Goal: Task Accomplishment & Management: Manage account settings

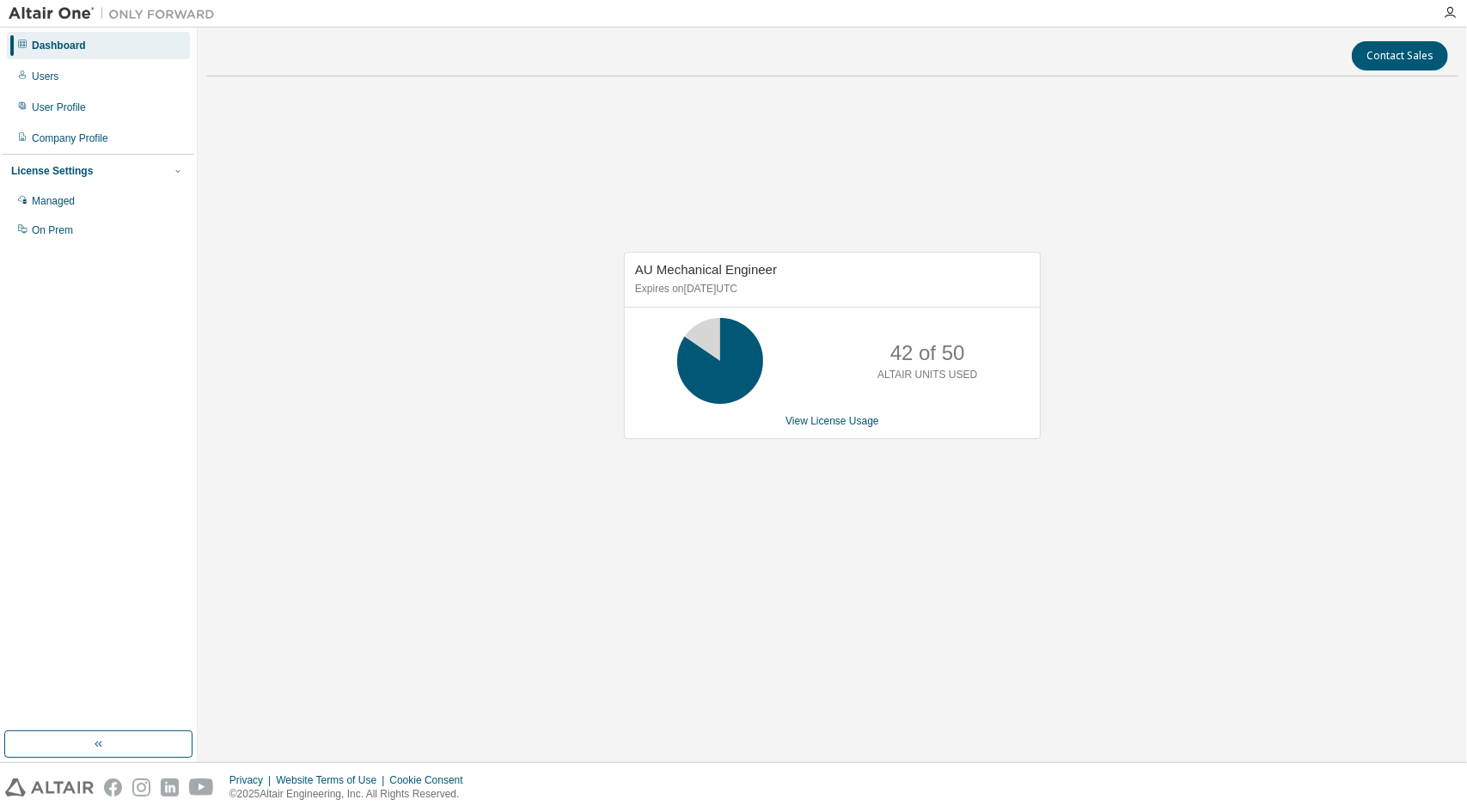
click at [810, 409] on div "AU Mechanical Engineer Expires on [DATE] UTC 42 of 50 ALTAIR UNITS USED View Li…" at bounding box center [832, 345] width 417 height 188
click at [807, 421] on link "View License Usage" at bounding box center [832, 420] width 94 height 12
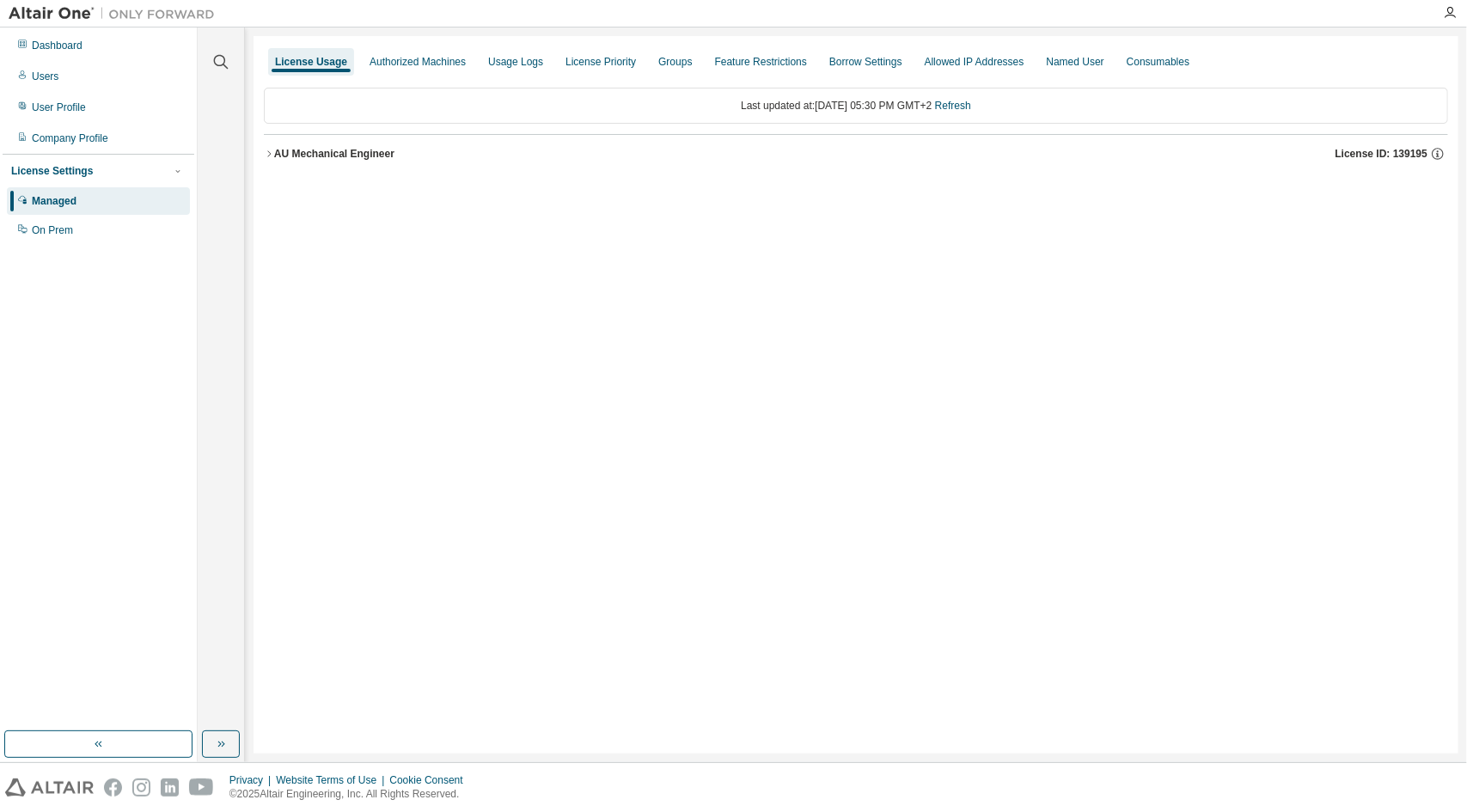
click at [268, 151] on icon "button" at bounding box center [269, 154] width 11 height 11
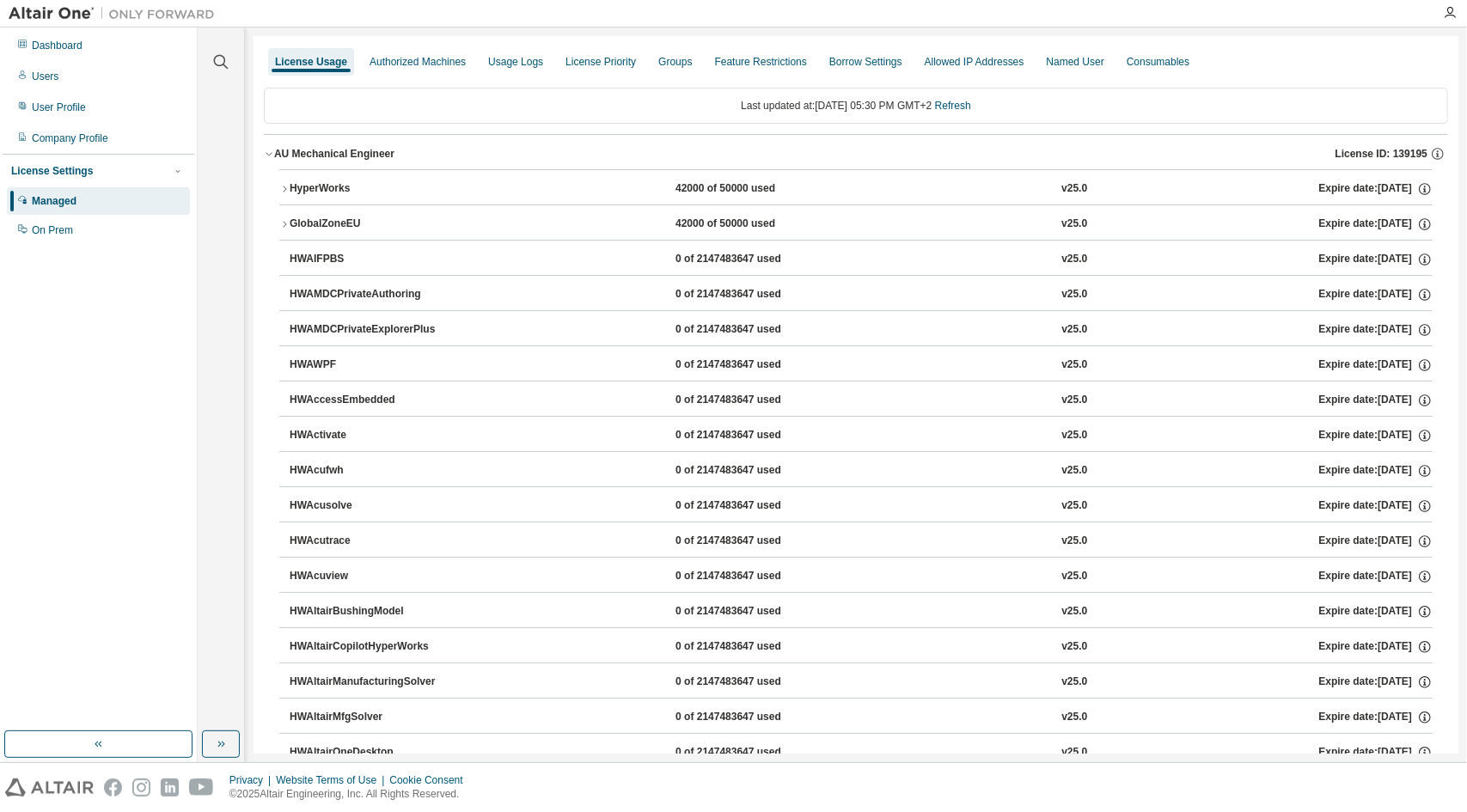
click at [289, 189] on icon "button" at bounding box center [284, 188] width 11 height 11
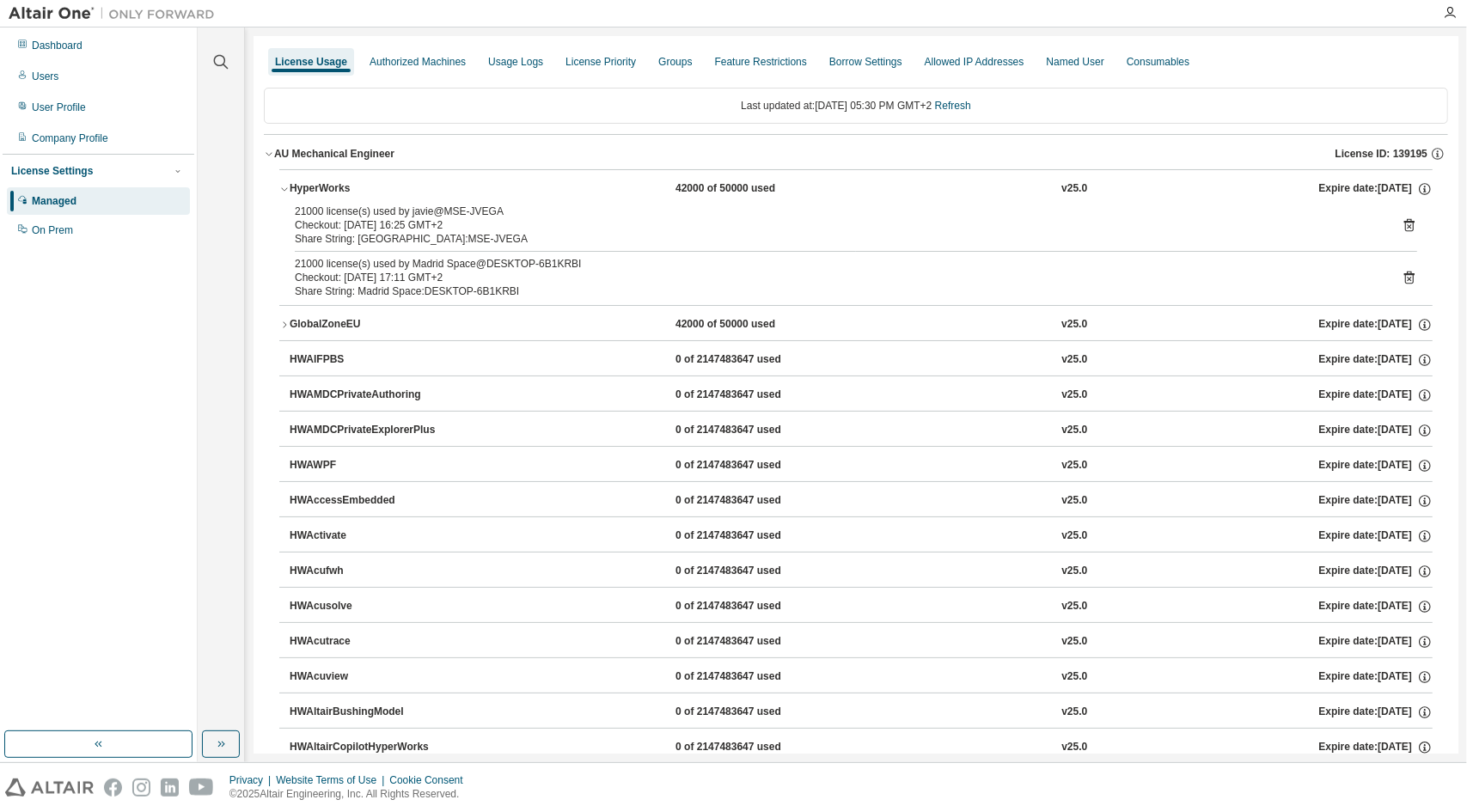
click at [280, 187] on icon "button" at bounding box center [284, 188] width 11 height 11
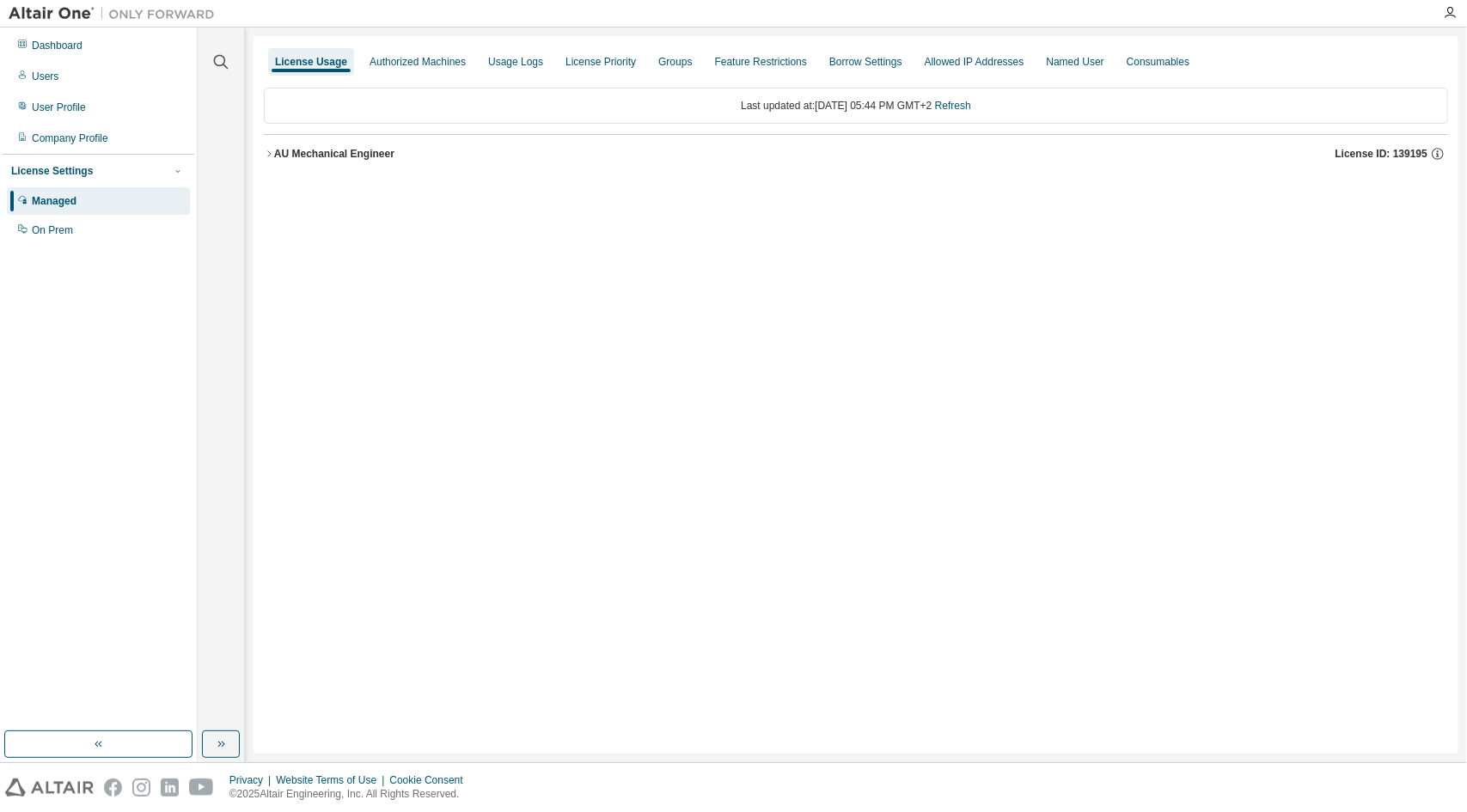
click at [279, 147] on div "AU Mechanical Engineer" at bounding box center [334, 154] width 120 height 14
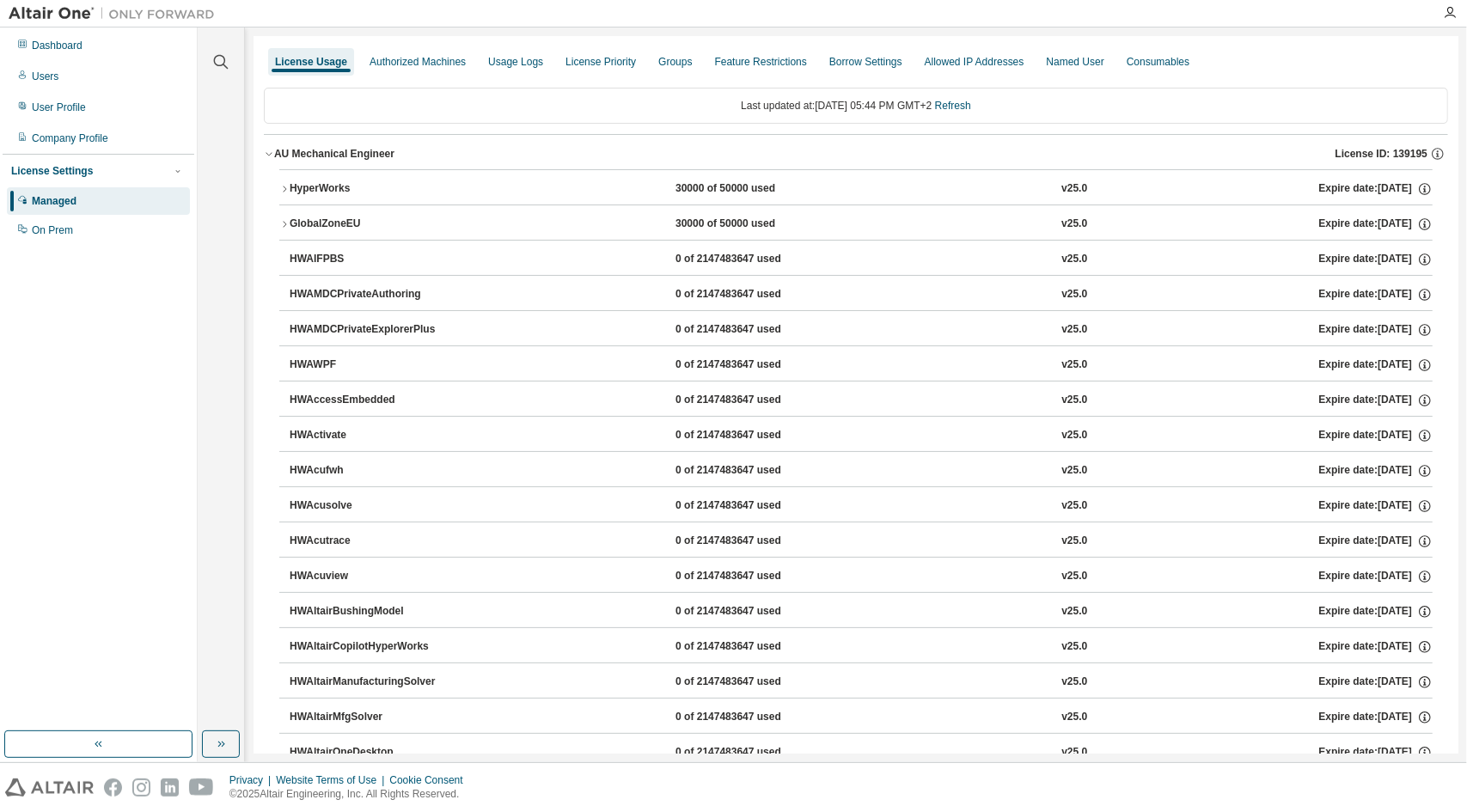
click at [288, 187] on icon "button" at bounding box center [284, 188] width 11 height 11
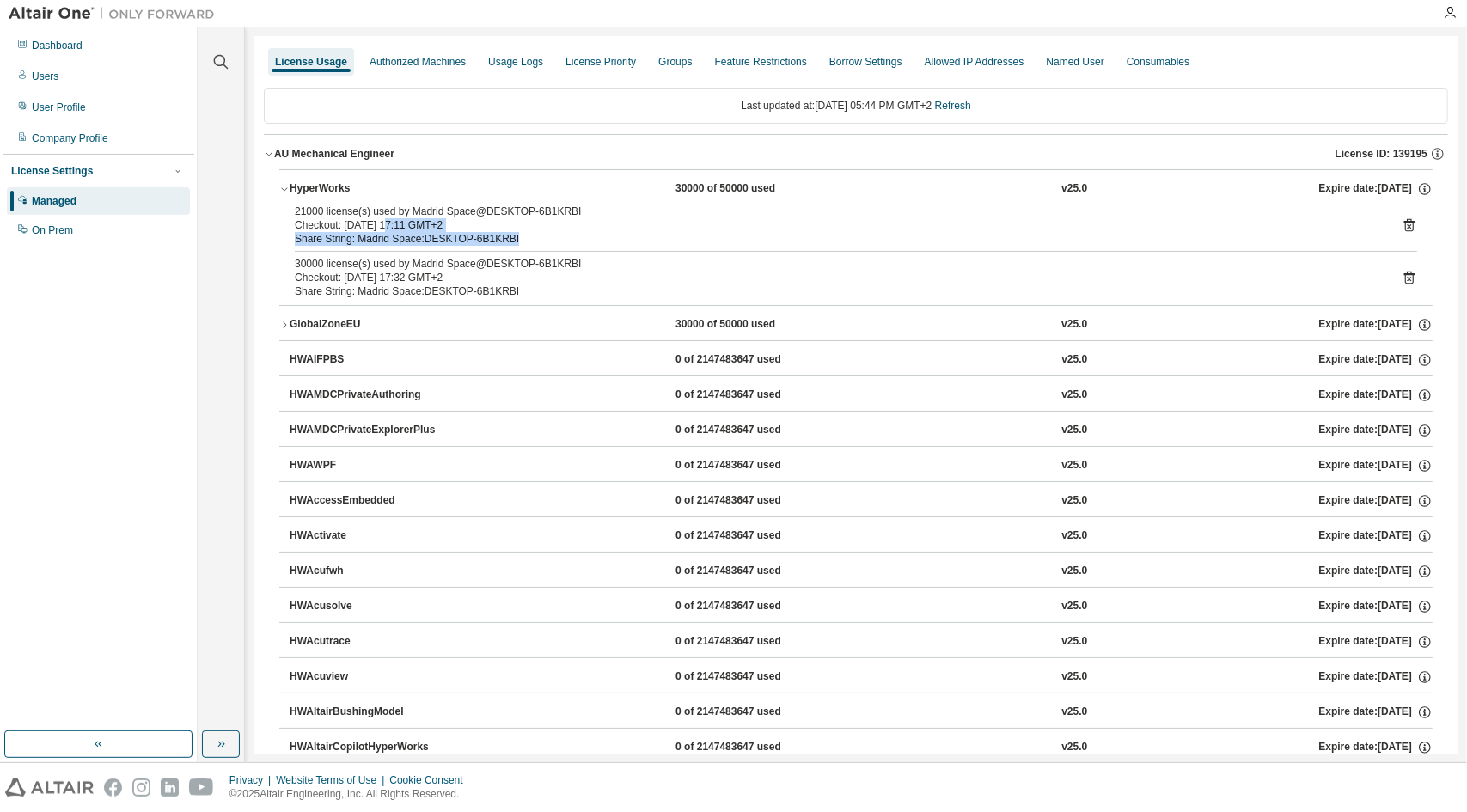
drag, startPoint x: 517, startPoint y: 240, endPoint x: 387, endPoint y: 228, distance: 130.6
click at [387, 228] on div "21000 license(s) used by Madrid Space@DESKTOP-6B1KRBI Checkout: 2025-08-29 17:1…" at bounding box center [836, 224] width 1081 height 42
click at [594, 290] on div "Share String: Madrid Space:DESKTOP-6B1KRBI" at bounding box center [836, 291] width 1081 height 14
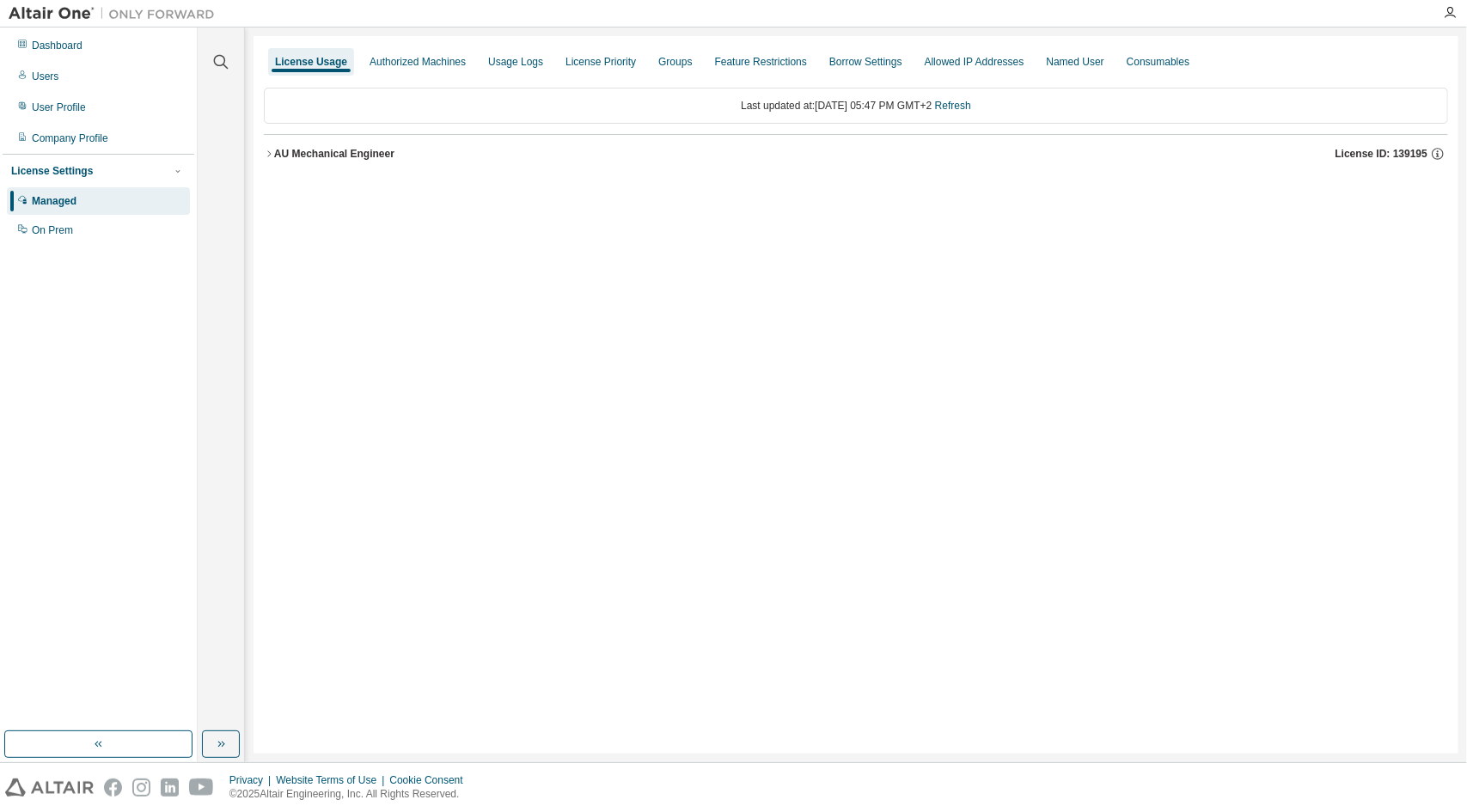
click at [279, 144] on button "AU Mechanical Engineer License ID: 139195" at bounding box center [856, 154] width 1185 height 38
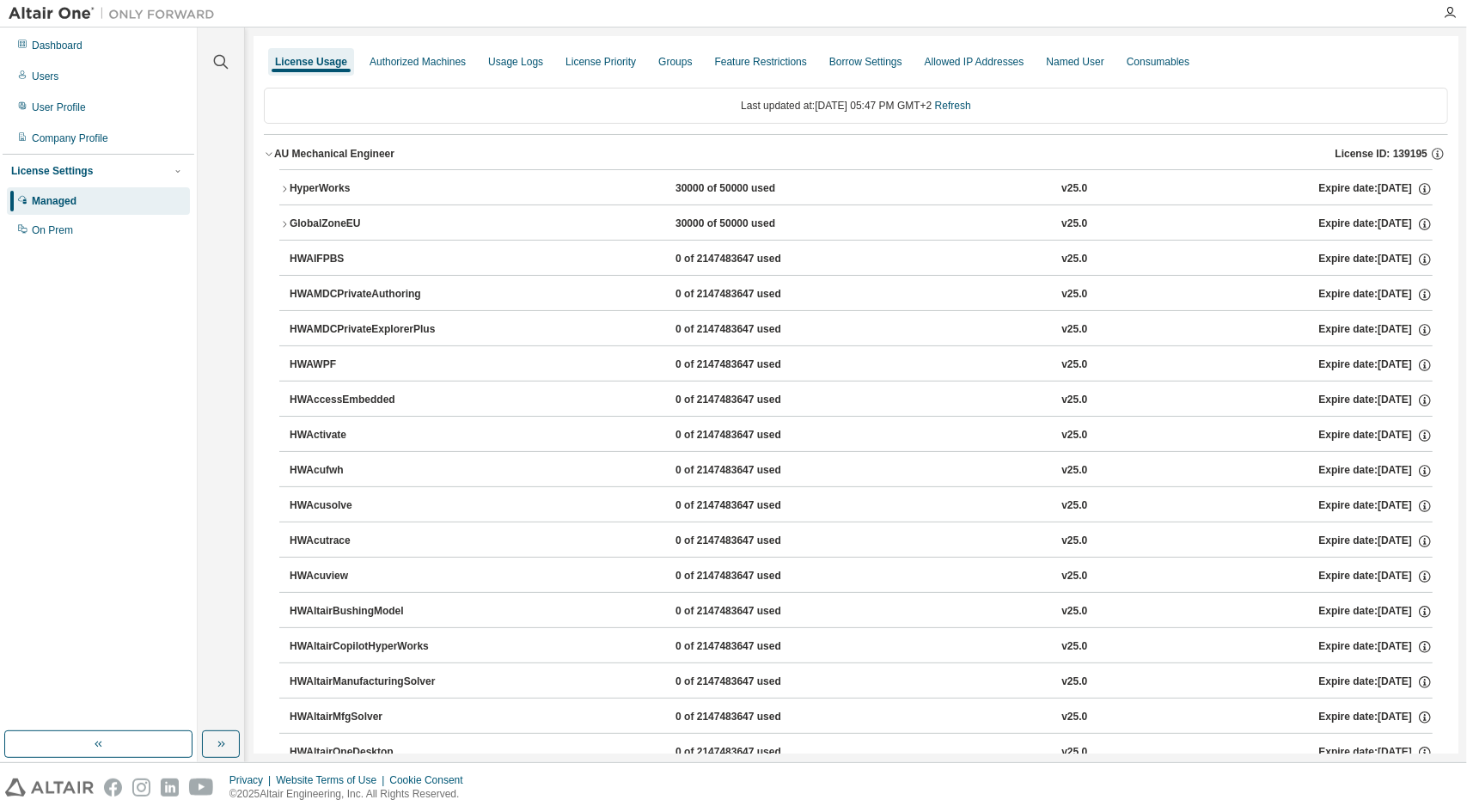
click at [282, 186] on icon "button" at bounding box center [284, 188] width 11 height 11
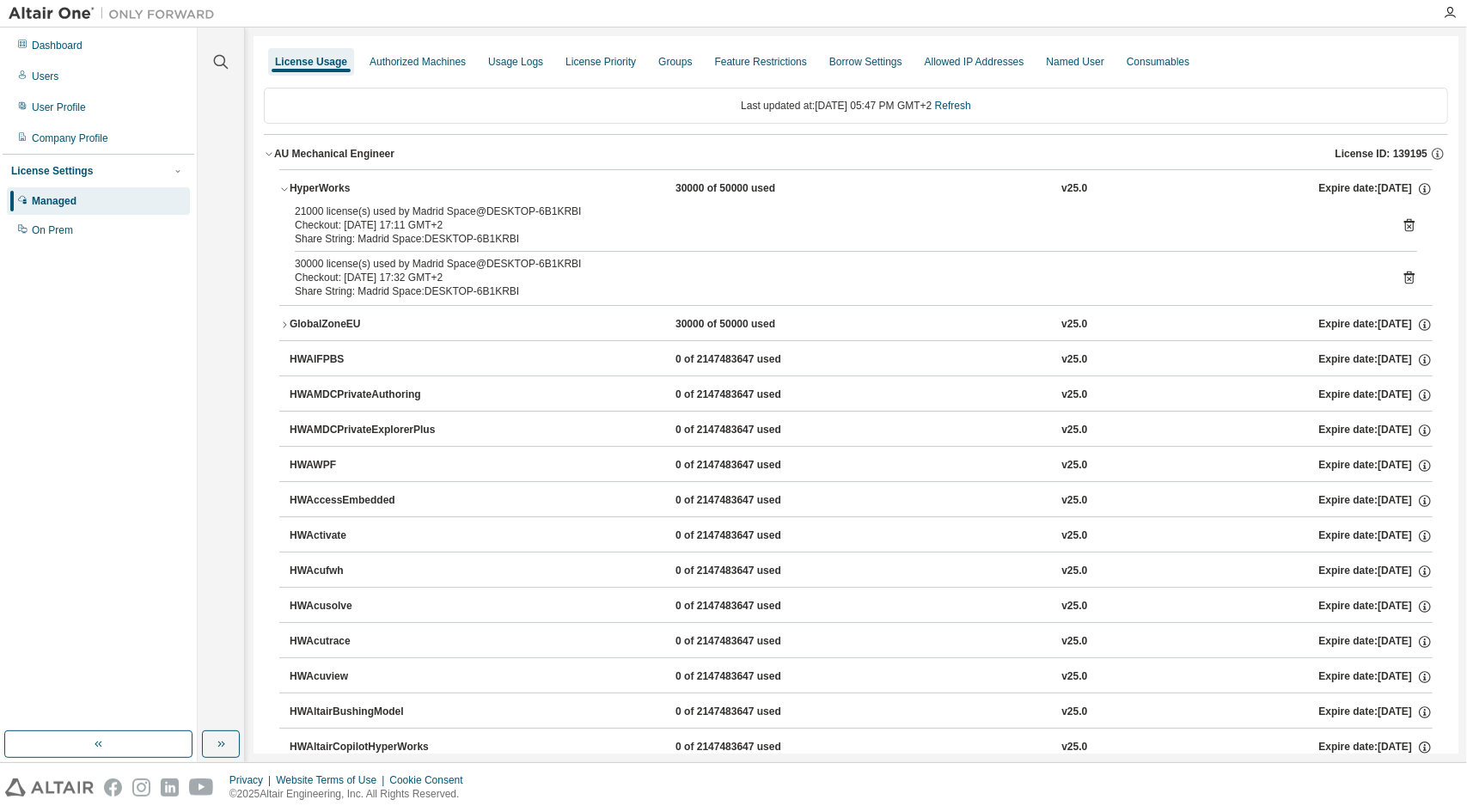
click at [1401, 277] on icon at bounding box center [1409, 277] width 15 height 15
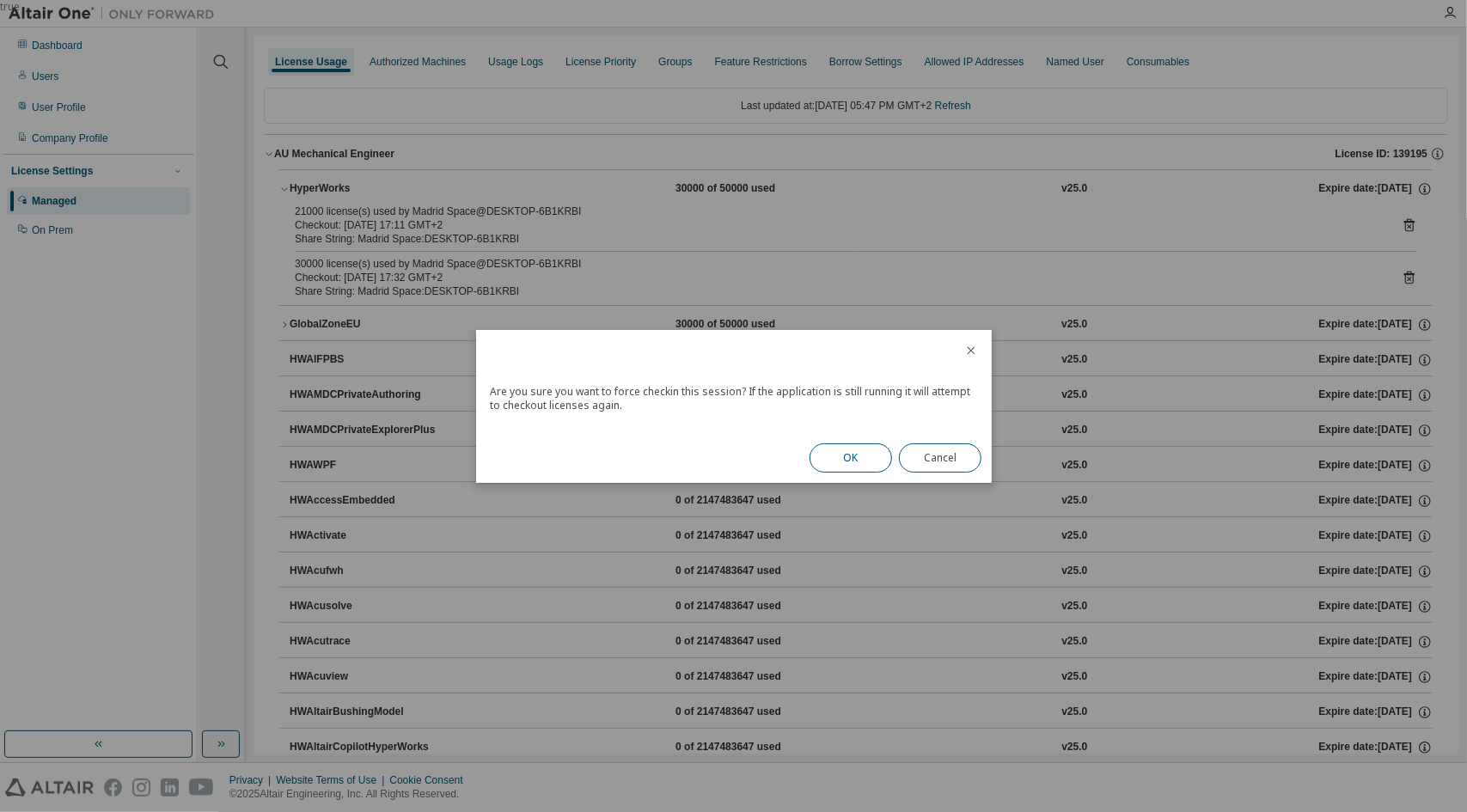
click at [844, 458] on button "OK" at bounding box center [850, 458] width 82 height 29
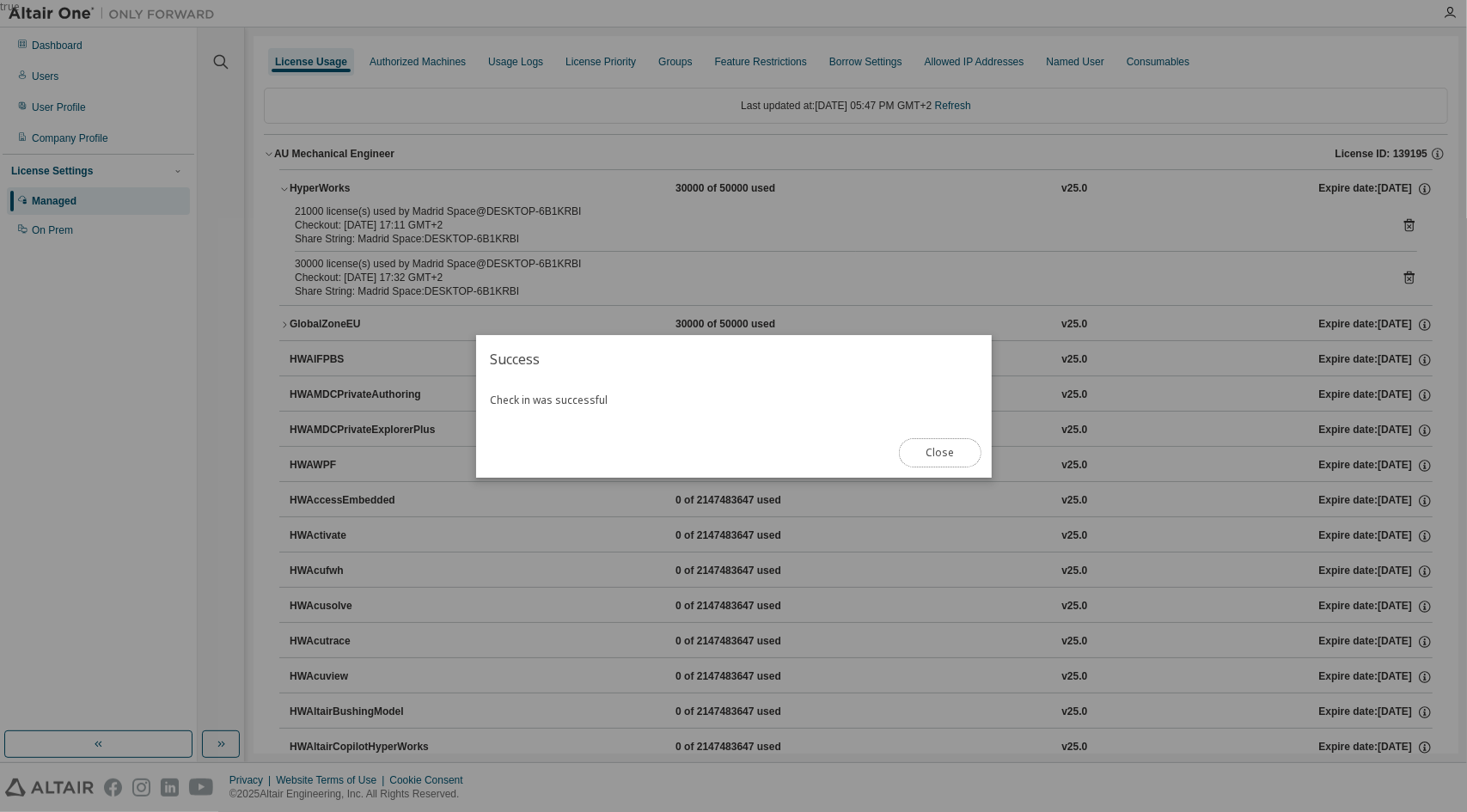
drag, startPoint x: 954, startPoint y: 445, endPoint x: 944, endPoint y: 336, distance: 109.5
click at [954, 445] on button "Close" at bounding box center [940, 452] width 82 height 29
